Goal: Task Accomplishment & Management: Use online tool/utility

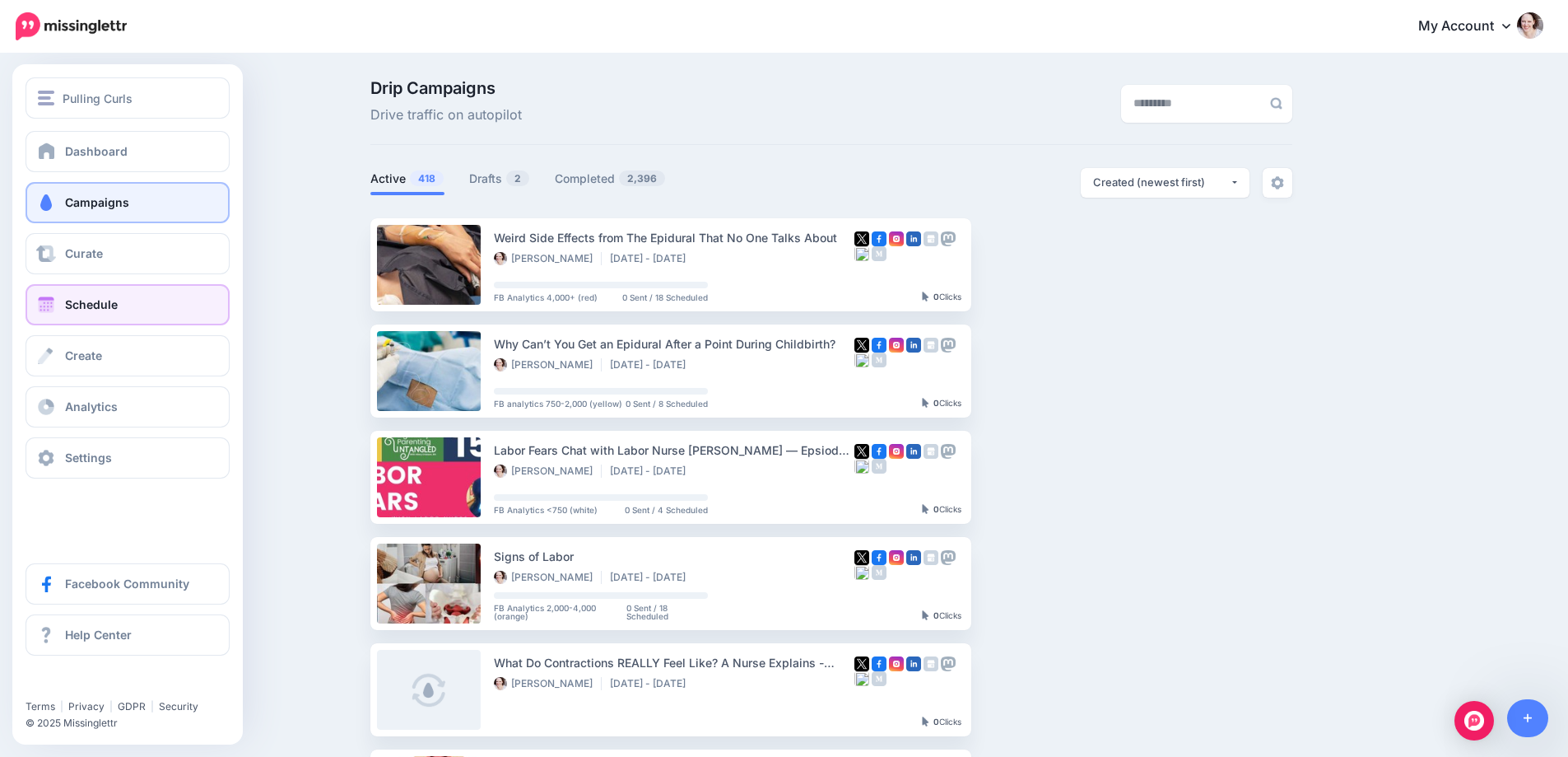
click at [67, 322] on link "Schedule" at bounding box center [127, 305] width 204 height 41
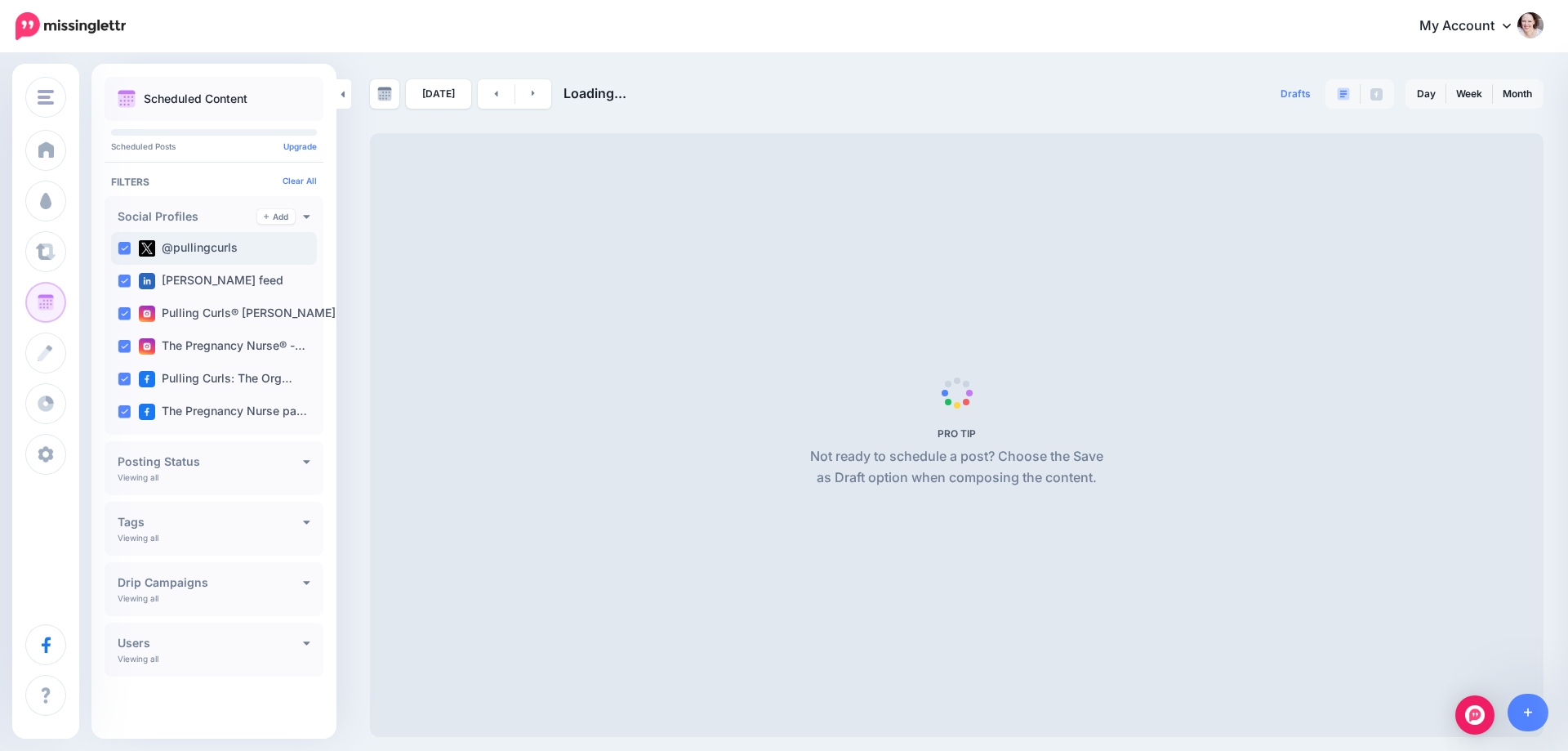
click at [122, 246] on ins at bounding box center [123, 248] width 13 height 13
click at [126, 285] on ins at bounding box center [123, 280] width 13 height 13
click at [125, 311] on ins at bounding box center [123, 313] width 13 height 13
click at [123, 348] on ins at bounding box center [123, 346] width 13 height 13
click at [120, 382] on ins at bounding box center [123, 379] width 13 height 13
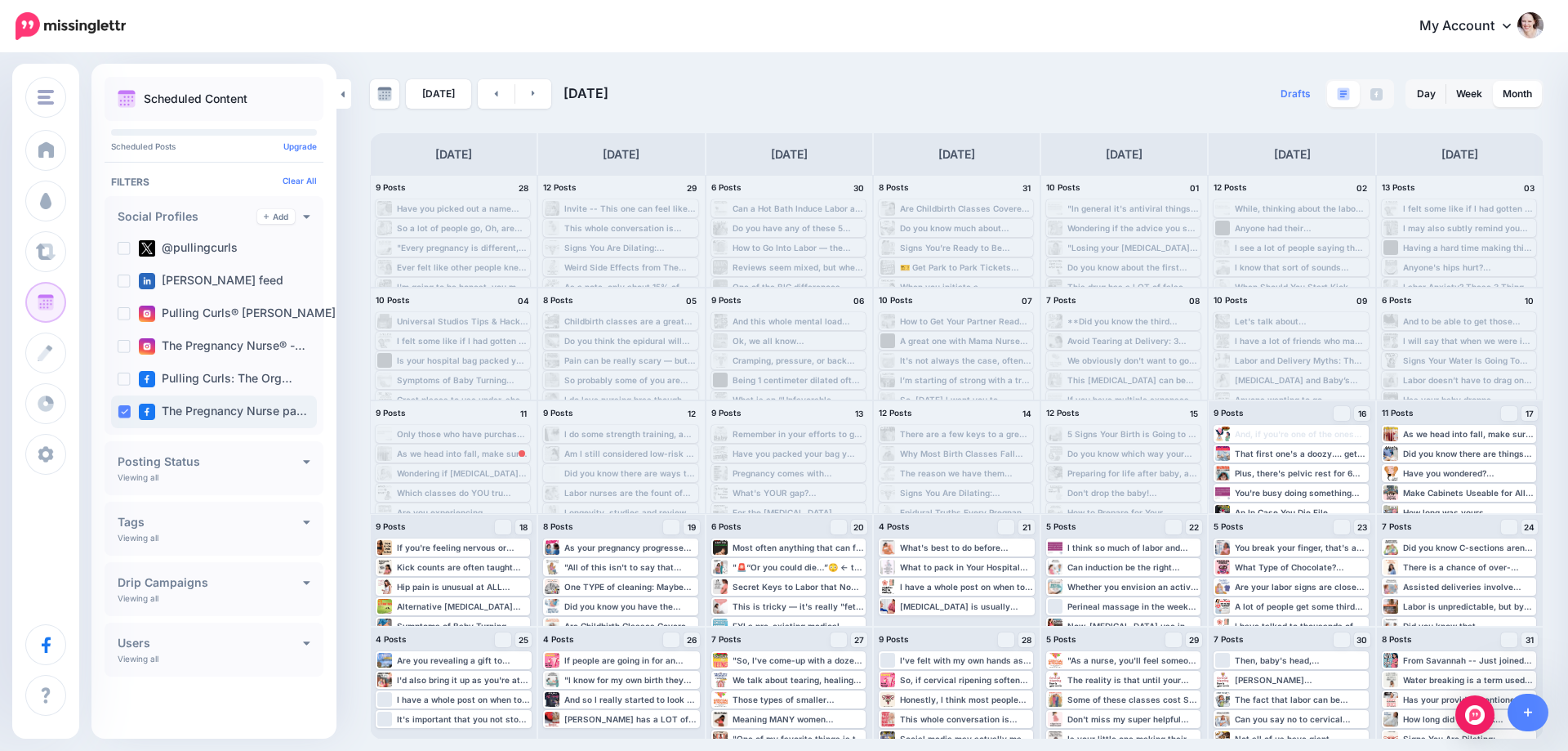
click at [122, 413] on ins at bounding box center [123, 411] width 13 height 13
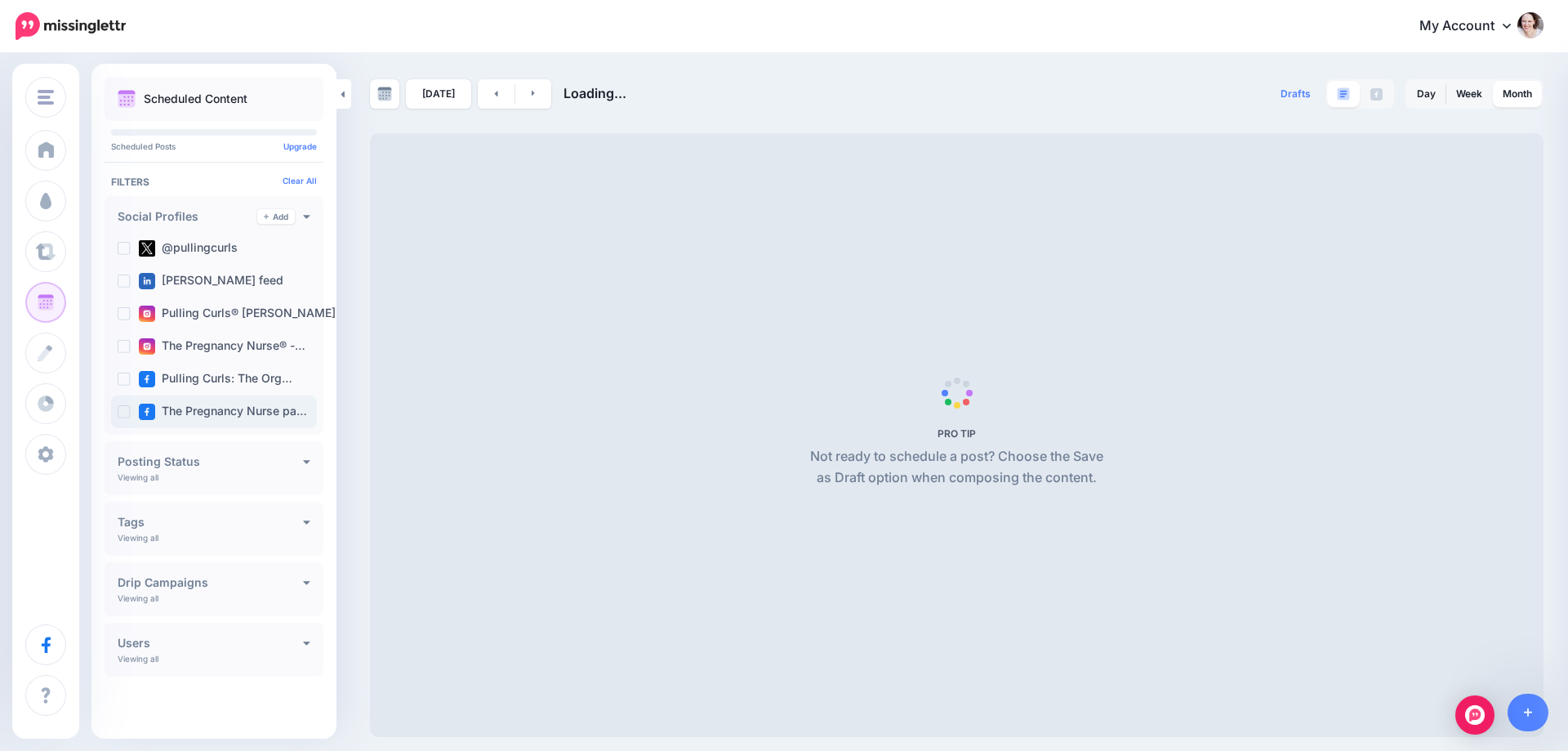
click at [122, 413] on ins at bounding box center [123, 411] width 13 height 13
